Goal: Task Accomplishment & Management: Manage account settings

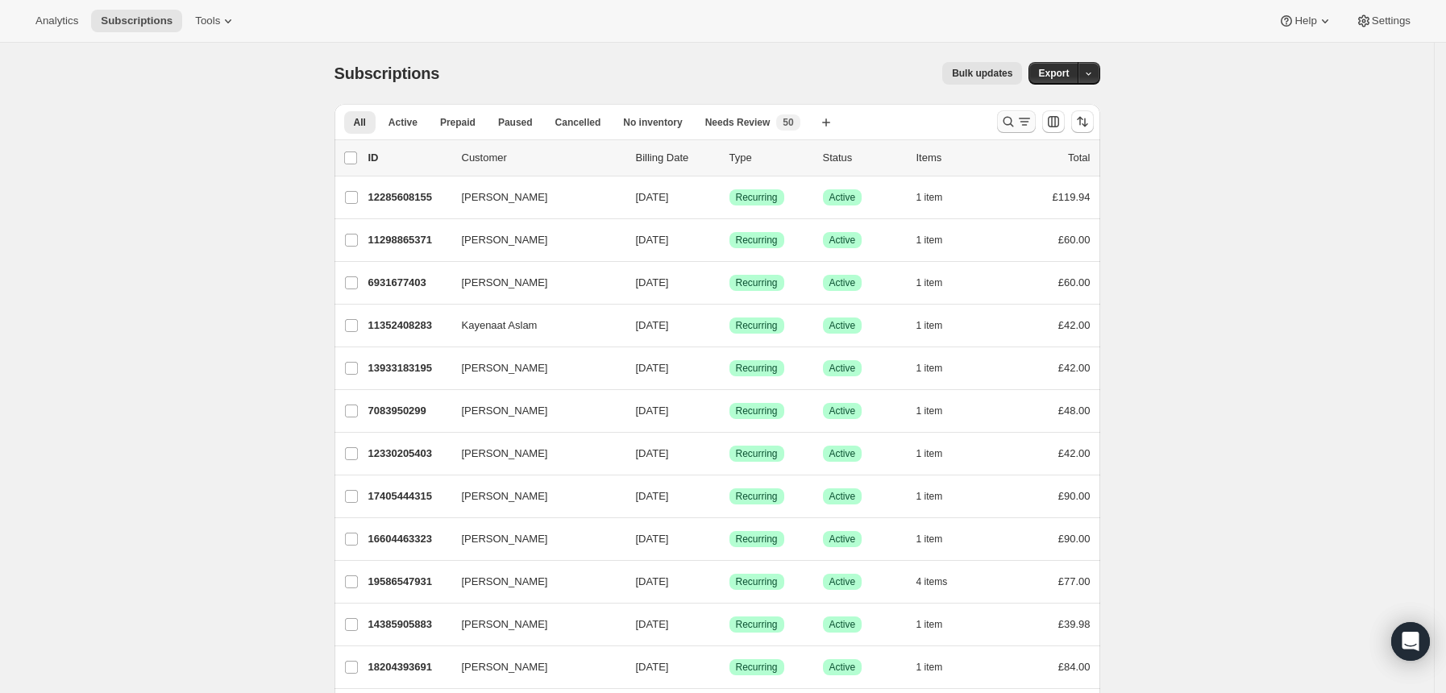
click at [1012, 119] on icon "Search and filter results" at bounding box center [1008, 122] width 16 height 16
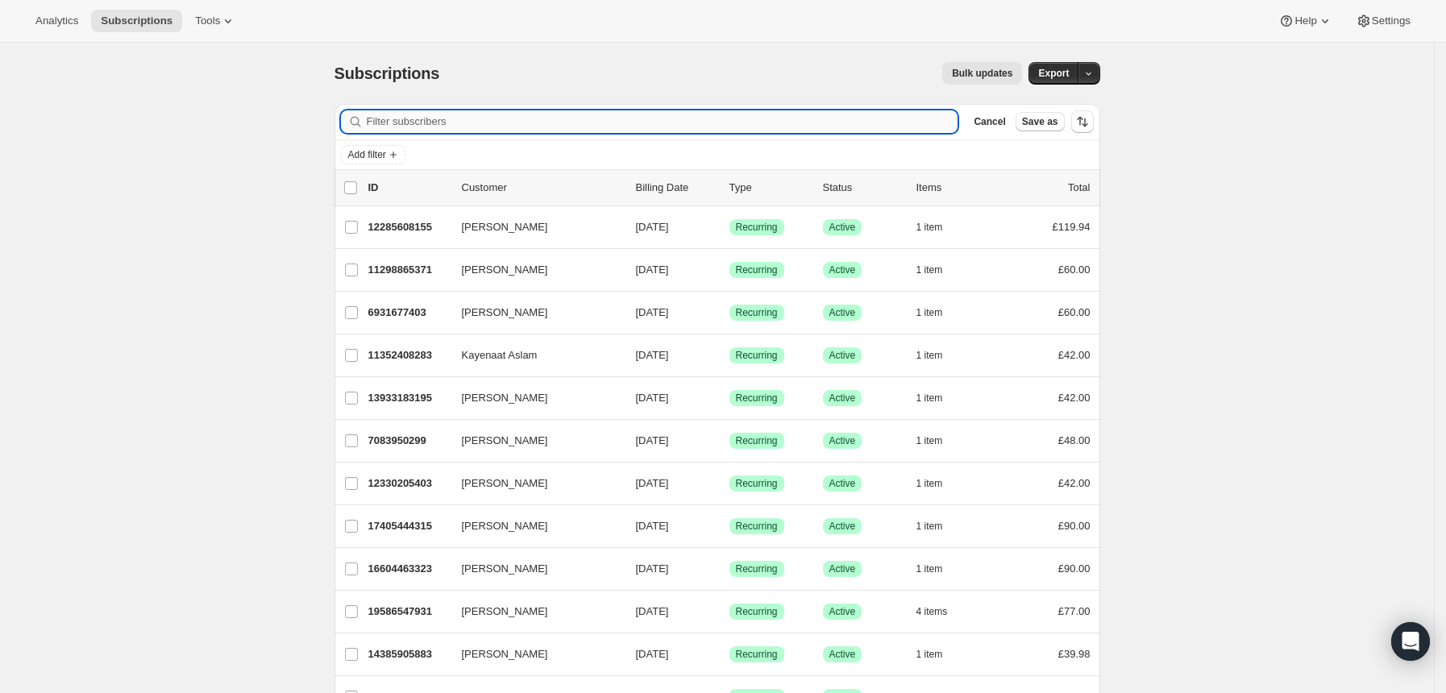
click at [795, 117] on input "Filter subscribers" at bounding box center [663, 121] width 592 height 23
type input "[EMAIL_ADDRESS][DOMAIN_NAME]"
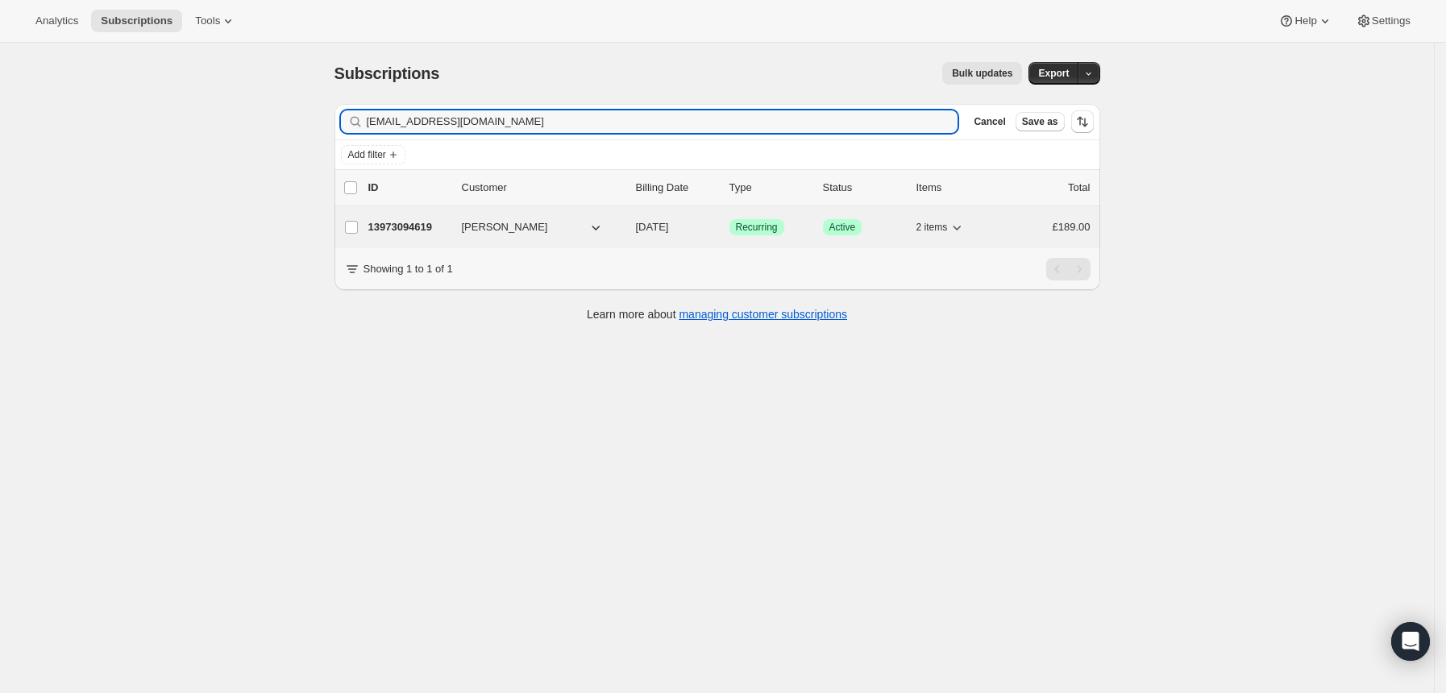
click at [807, 233] on div "Success Recurring" at bounding box center [770, 227] width 81 height 16
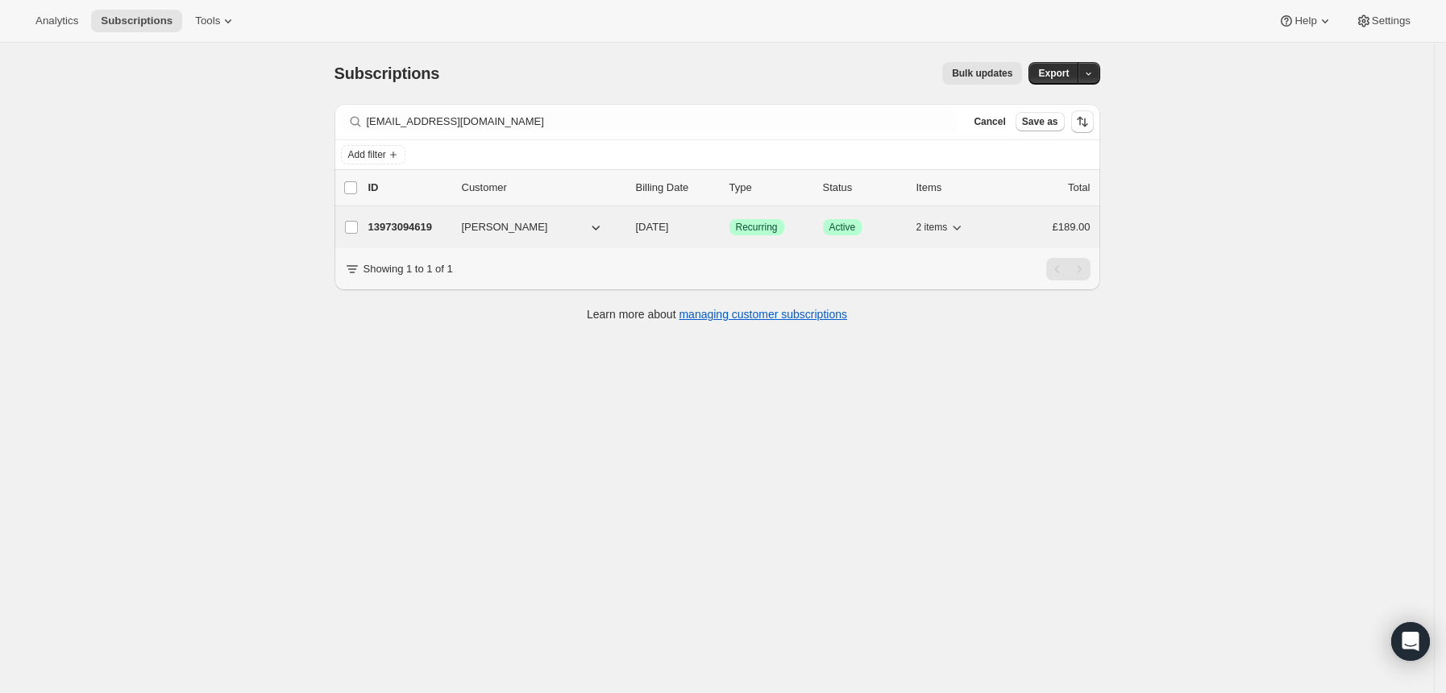
click at [809, 234] on div "Success Recurring" at bounding box center [770, 227] width 81 height 16
